Goal: Information Seeking & Learning: Learn about a topic

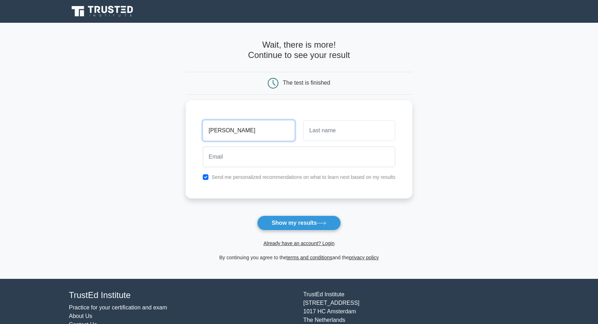
type input "[PERSON_NAME]"
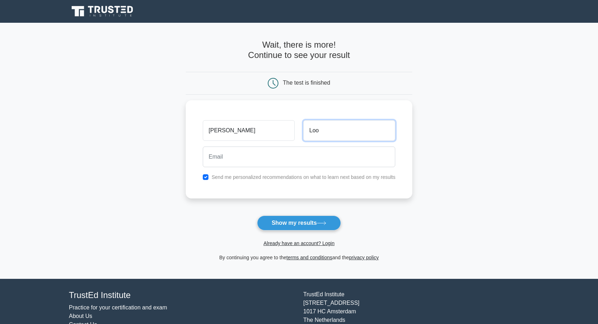
type input "Loo"
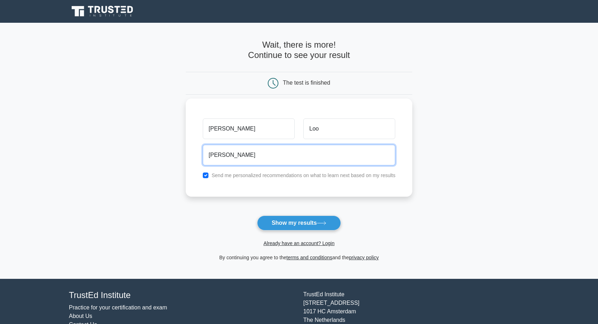
type input "stevenloo2003@hotmail.com"
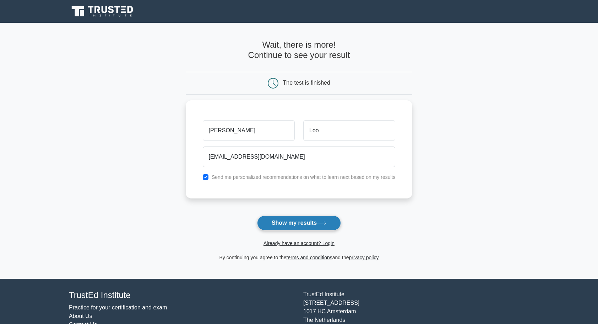
click at [301, 225] on button "Show my results" at bounding box center [299, 222] width 84 height 15
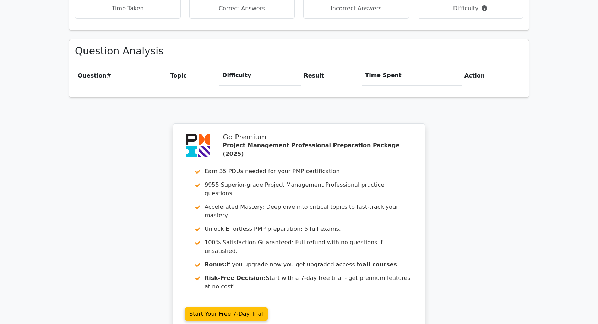
scroll to position [497, 0]
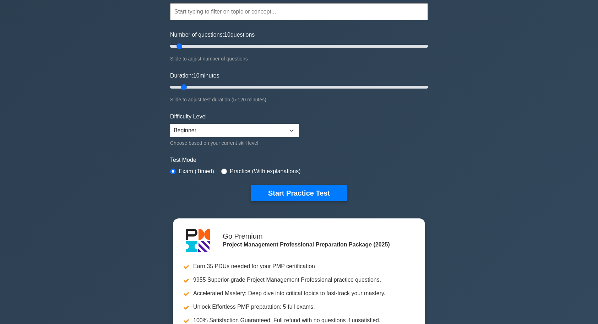
scroll to position [67, 0]
click at [300, 192] on button "Start Practice Test" at bounding box center [299, 193] width 96 height 16
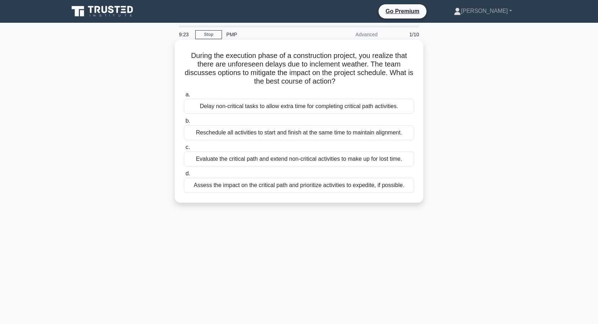
click at [283, 135] on div "Reschedule all activities to start and finish at the same time to maintain alig…" at bounding box center [299, 132] width 230 height 15
click at [184, 123] on input "b. Reschedule all activities to start and finish at the same time to maintain a…" at bounding box center [184, 121] width 0 height 5
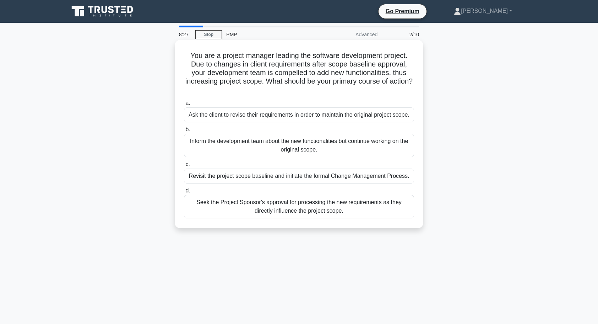
click at [345, 212] on div "Seek the Project Sponsor's approval for processing the new requirements as they…" at bounding box center [299, 206] width 230 height 23
click at [184, 193] on input "d. Seek the Project Sponsor's approval for processing the new requirements as t…" at bounding box center [184, 190] width 0 height 5
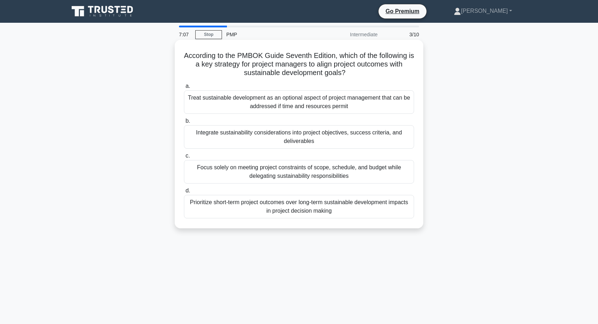
click at [351, 207] on div "Prioritize short-term project outcomes over long-term sustainable development i…" at bounding box center [299, 206] width 230 height 23
click at [184, 193] on input "d. Prioritize short-term project outcomes over long-term sustainable developmen…" at bounding box center [184, 190] width 0 height 5
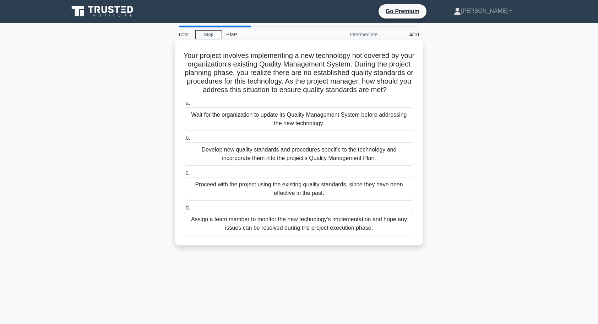
click at [389, 164] on div "Develop new quality standards and procedures specific to the technology and inc…" at bounding box center [299, 153] width 230 height 23
click at [184, 140] on input "b. Develop new quality standards and procedures specific to the technology and …" at bounding box center [184, 138] width 0 height 5
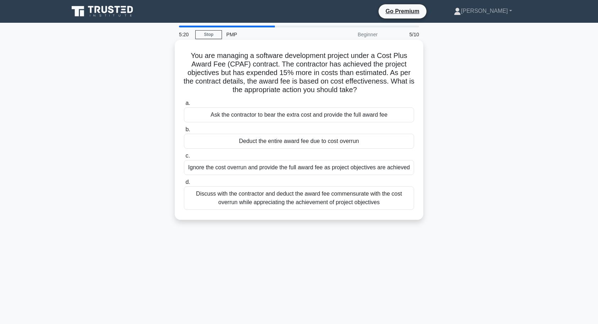
click at [363, 202] on div "Discuss with the contractor and deduct the award fee commensurate with the cost…" at bounding box center [299, 197] width 230 height 23
click at [184, 184] on input "d. Discuss with the contractor and deduct the award fee commensurate with the c…" at bounding box center [184, 182] width 0 height 5
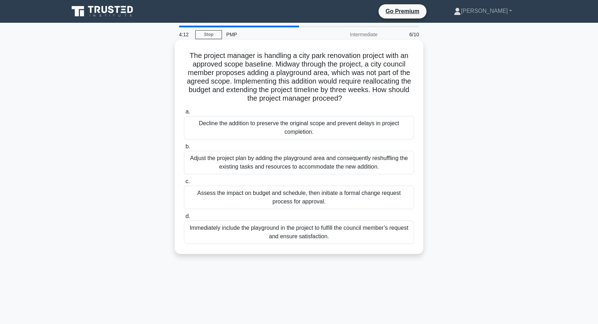
click at [391, 166] on div "Adjust the project plan by adding the playground area and consequently reshuffl…" at bounding box center [299, 162] width 230 height 23
click at [184, 149] on input "b. Adjust the project plan by adding the playground area and consequently reshu…" at bounding box center [184, 146] width 0 height 5
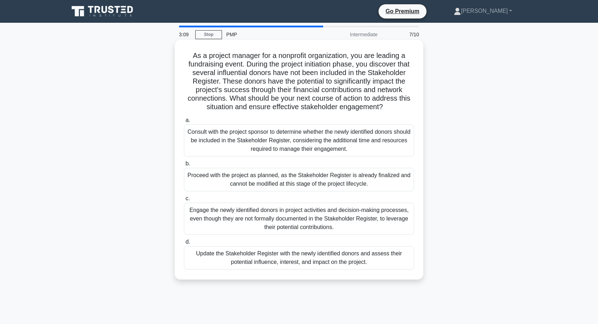
click at [380, 261] on div "Update the Stakeholder Register with the newly identified donors and assess the…" at bounding box center [299, 257] width 230 height 23
click at [184, 244] on input "d. Update the Stakeholder Register with the newly identified donors and assess …" at bounding box center [184, 241] width 0 height 5
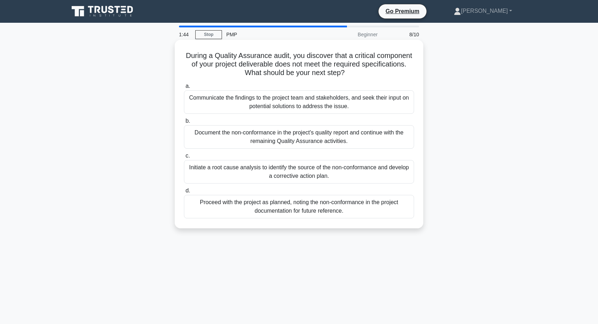
click at [379, 202] on div "Proceed with the project as planned, noting the non-conformance in the project …" at bounding box center [299, 206] width 230 height 23
click at [184, 193] on input "d. Proceed with the project as planned, noting the non-conformance in the proje…" at bounding box center [184, 190] width 0 height 5
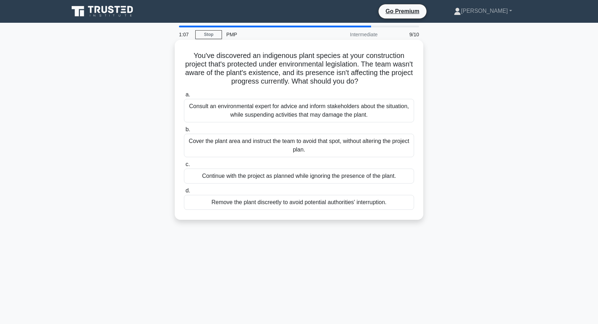
click at [397, 114] on div "Consult an environmental expert for advice and inform stakeholders about the si…" at bounding box center [299, 110] width 230 height 23
click at [184, 97] on input "a. Consult an environmental expert for advice and inform stakeholders about the…" at bounding box center [184, 94] width 0 height 5
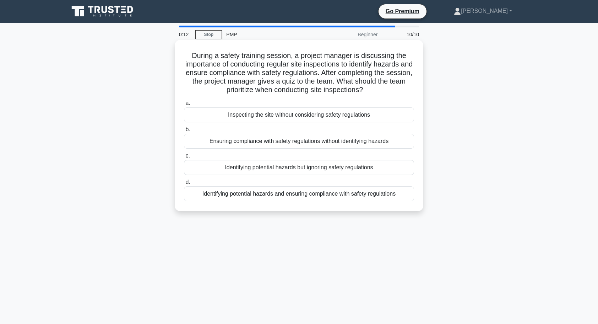
click at [264, 144] on div "Ensuring compliance with safety regulations without identifying hazards" at bounding box center [299, 141] width 230 height 15
click at [184, 132] on input "b. Ensuring compliance with safety regulations without identifying hazards" at bounding box center [184, 129] width 0 height 5
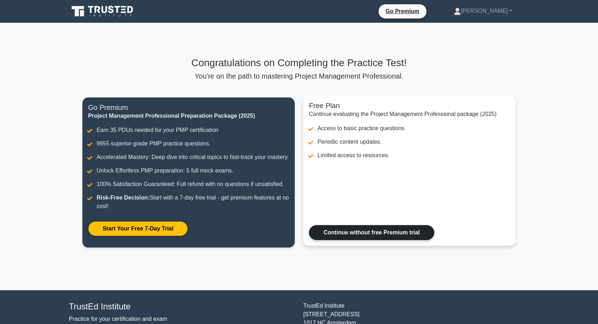
click at [332, 240] on link "Continue without free Premium trial" at bounding box center [371, 232] width 125 height 15
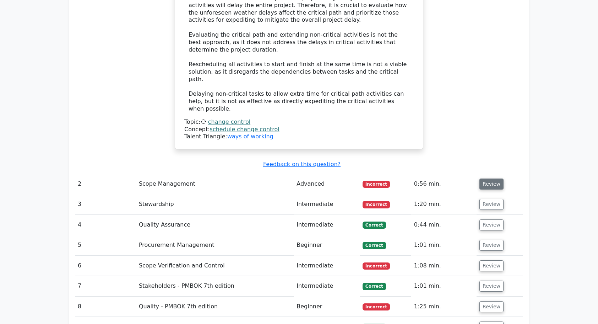
scroll to position [948, 0]
click at [488, 179] on button "Review" at bounding box center [492, 184] width 24 height 11
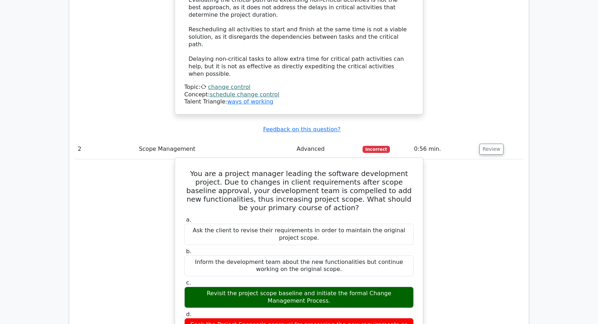
scroll to position [984, 0]
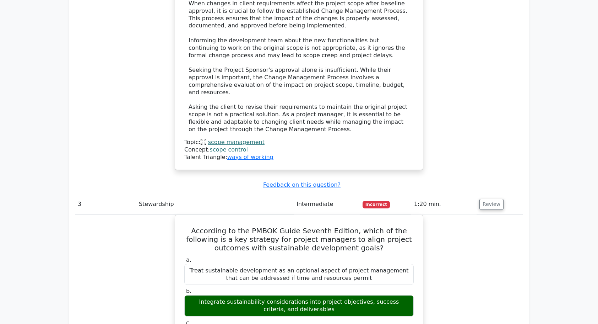
scroll to position [1374, 0]
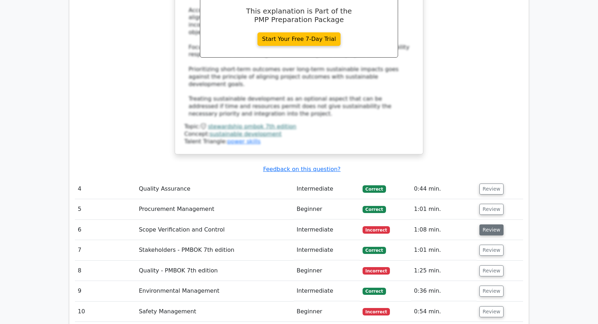
click at [489, 220] on td "Review" at bounding box center [500, 230] width 47 height 20
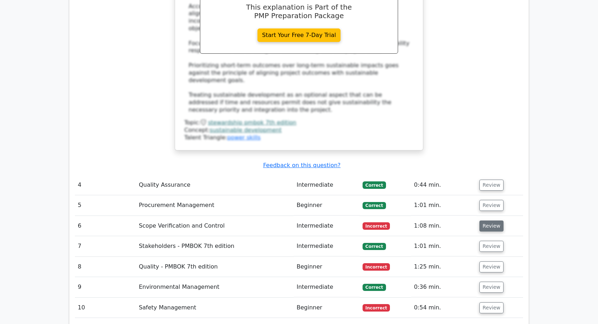
click at [488, 220] on button "Review" at bounding box center [492, 225] width 24 height 11
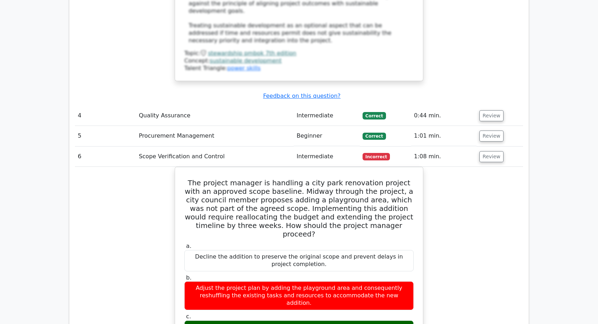
scroll to position [1869, 0]
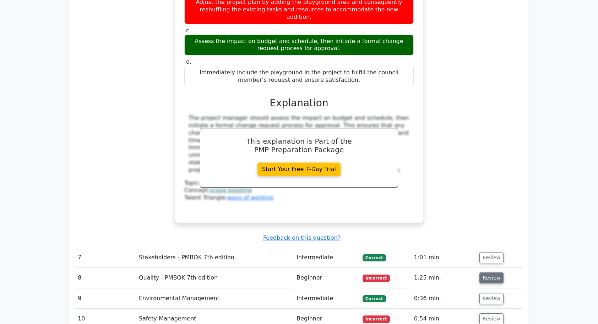
click at [490, 272] on button "Review" at bounding box center [492, 277] width 24 height 11
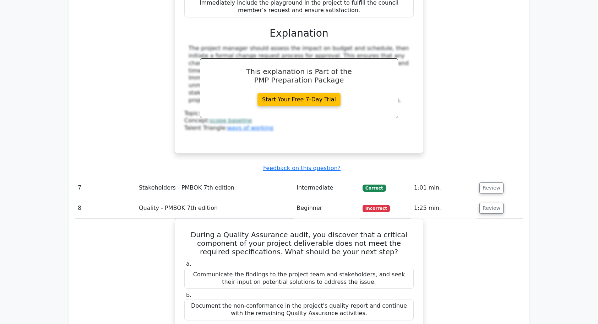
scroll to position [2224, 0]
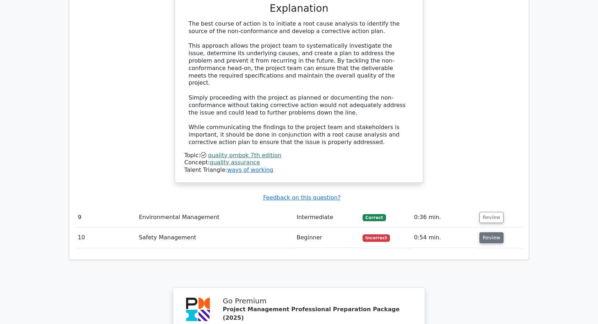
click at [492, 232] on button "Review" at bounding box center [492, 237] width 24 height 11
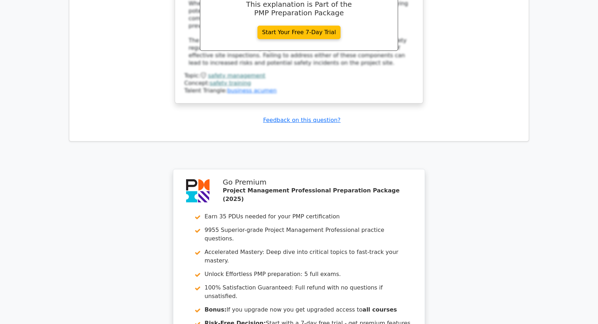
scroll to position [3078, 0]
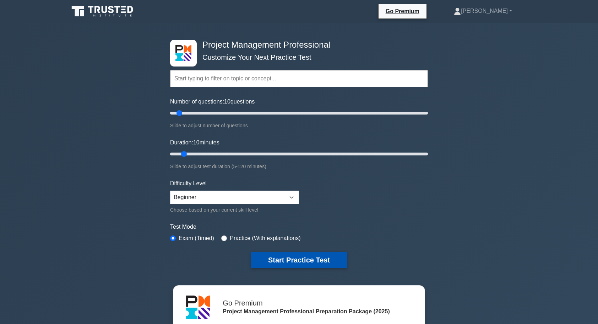
click at [296, 259] on button "Start Practice Test" at bounding box center [299, 260] width 96 height 16
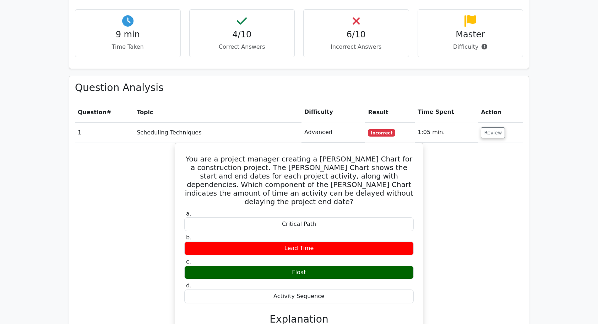
scroll to position [532, 0]
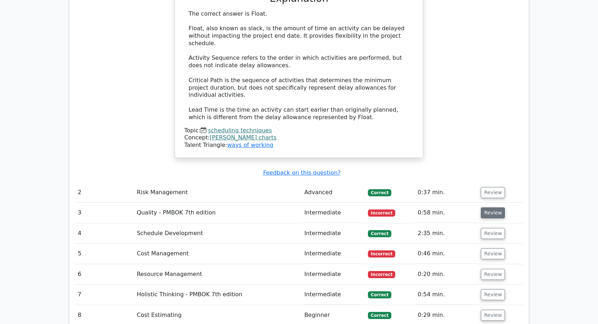
click at [487, 207] on button "Review" at bounding box center [493, 212] width 24 height 11
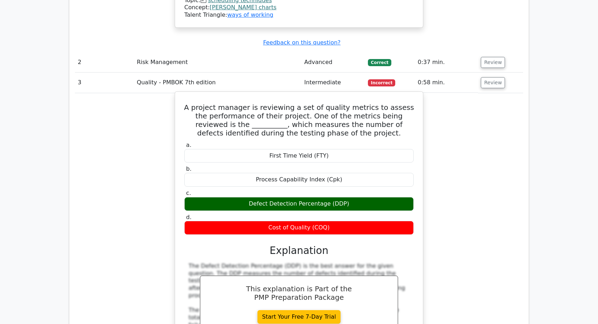
scroll to position [988, 0]
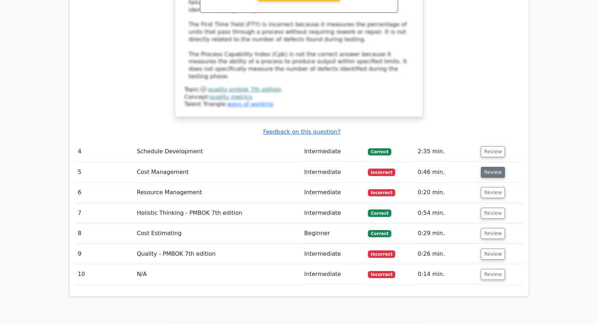
click at [493, 167] on button "Review" at bounding box center [493, 172] width 24 height 11
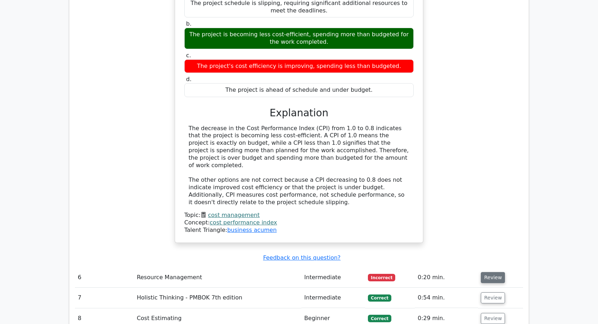
click at [494, 272] on button "Review" at bounding box center [493, 277] width 24 height 11
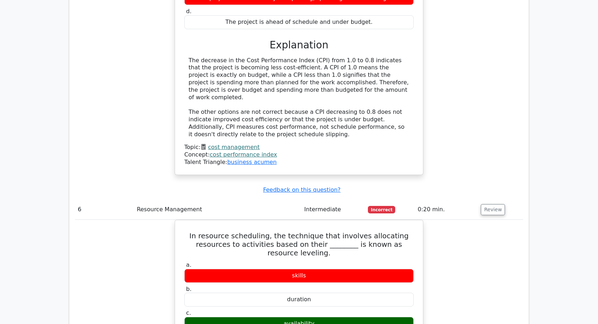
scroll to position [1627, 0]
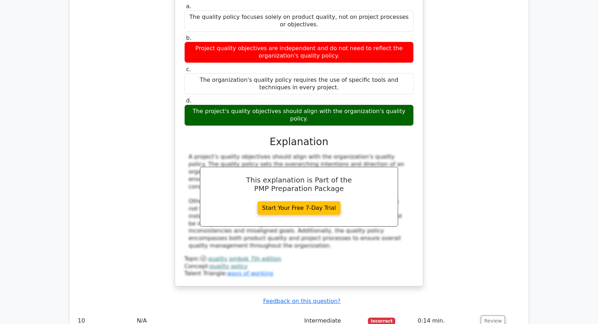
scroll to position [2406, 0]
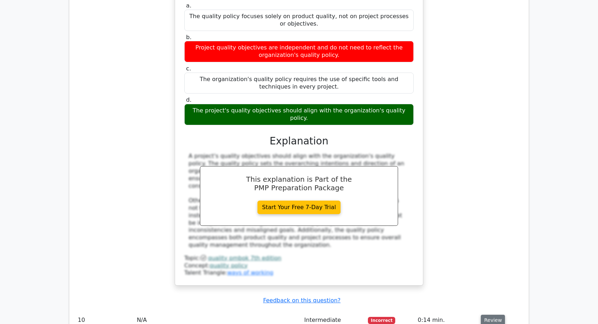
click at [491, 314] on button "Review" at bounding box center [493, 319] width 24 height 11
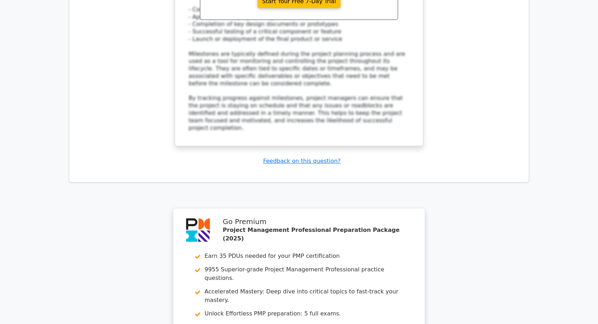
scroll to position [2944, 0]
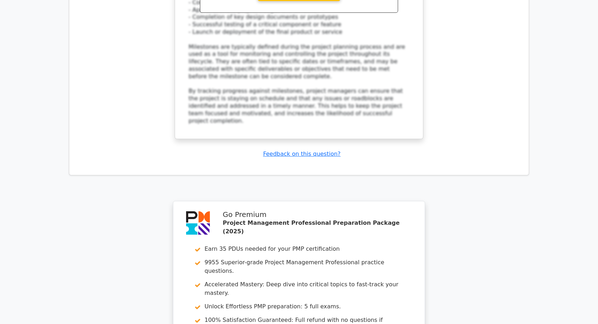
drag, startPoint x: 275, startPoint y: 216, endPoint x: 268, endPoint y: 203, distance: 14.8
